Goal: Submit feedback/report problem

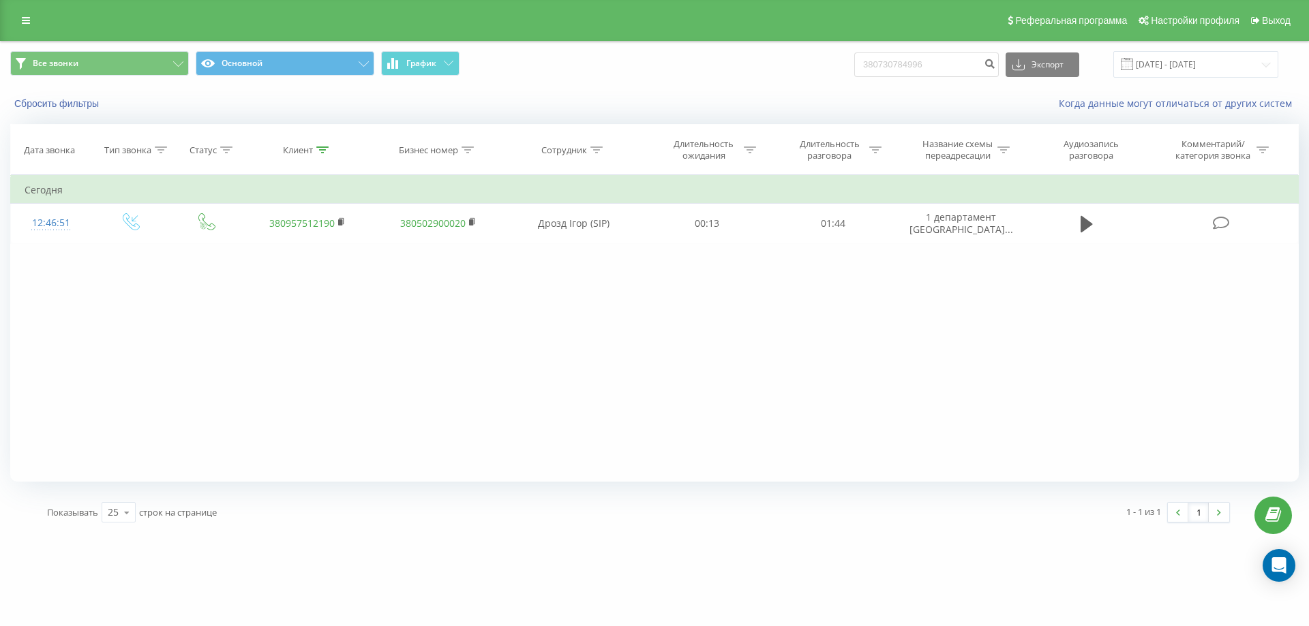
type input "380730784996"
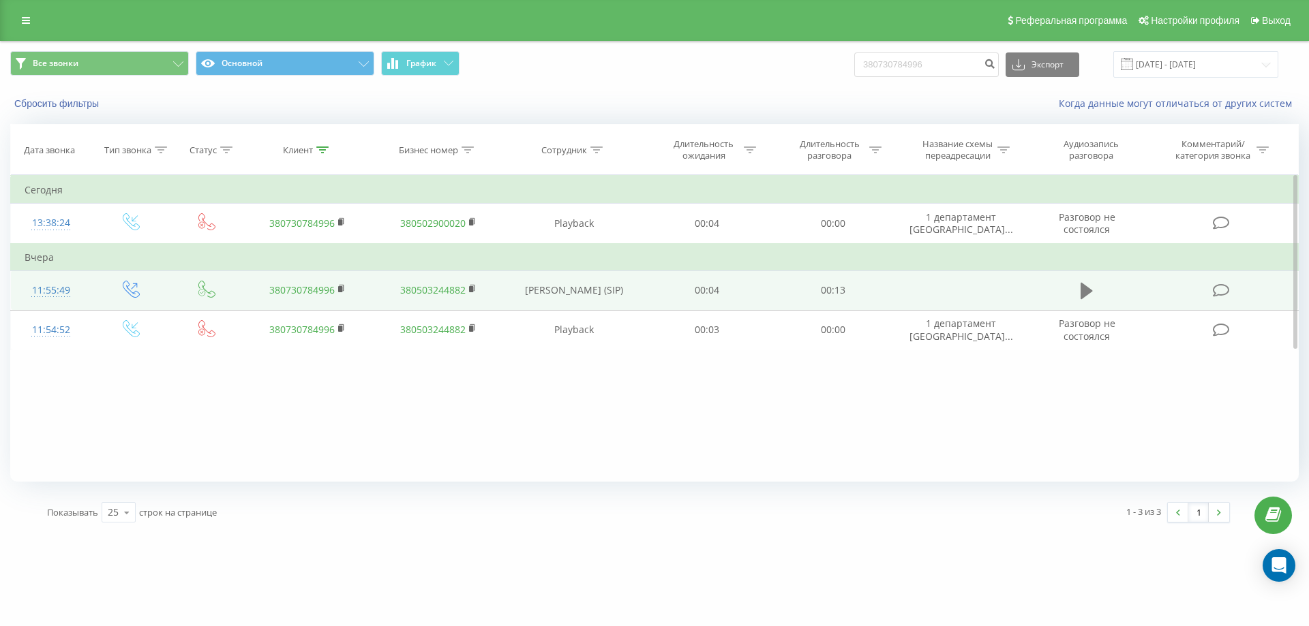
click at [1097, 289] on button at bounding box center [1086, 291] width 20 height 20
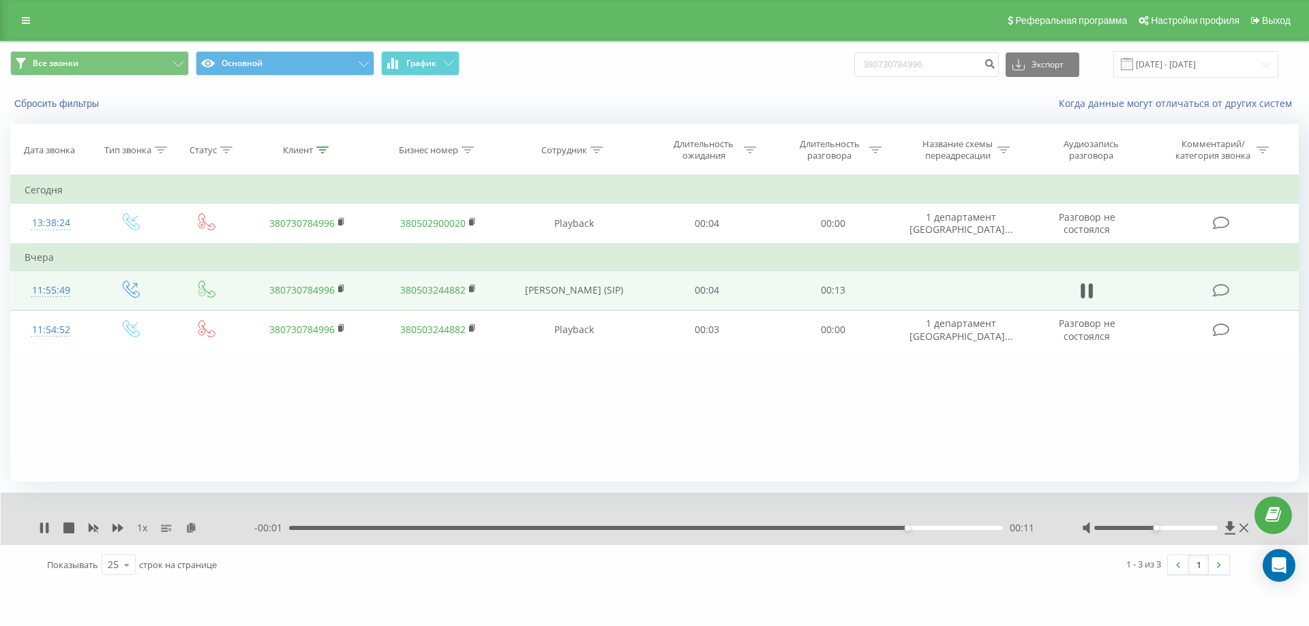
click at [1245, 526] on icon at bounding box center [1243, 528] width 9 height 11
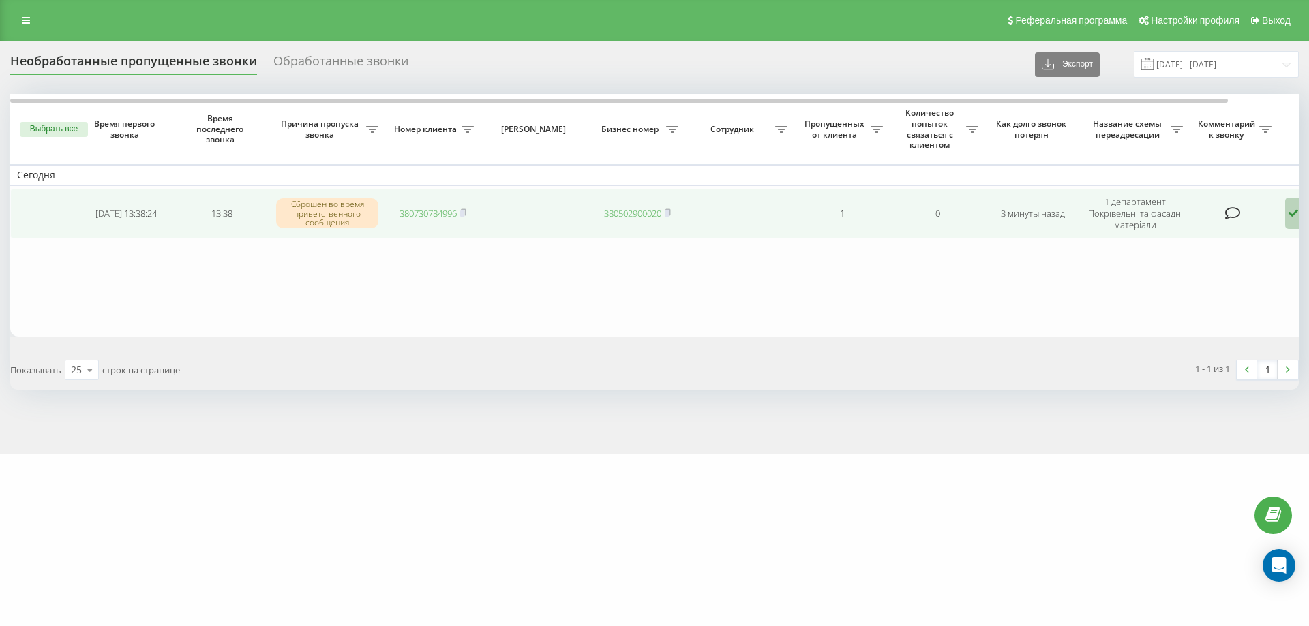
click at [1283, 219] on td "Обработать Не удалось связаться Связался с клиентом с помощью другого канала Кл…" at bounding box center [1325, 214] width 95 height 50
click at [1290, 224] on icon at bounding box center [1293, 213] width 16 height 31
click at [1188, 318] on span "Другой вариант" at bounding box center [1150, 315] width 76 height 13
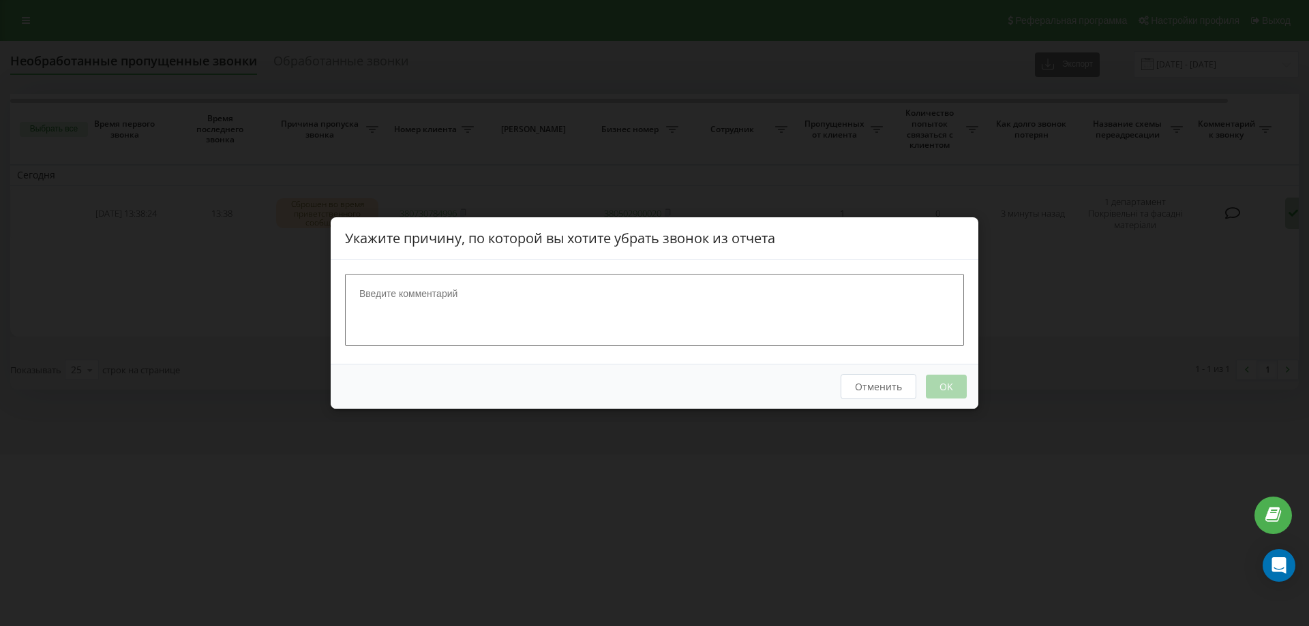
click at [706, 313] on textarea at bounding box center [654, 310] width 619 height 72
type textarea "спам"
click at [949, 382] on button "OK" at bounding box center [946, 387] width 41 height 24
